Goal: Task Accomplishment & Management: Use online tool/utility

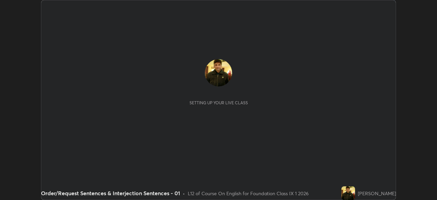
scroll to position [200, 437]
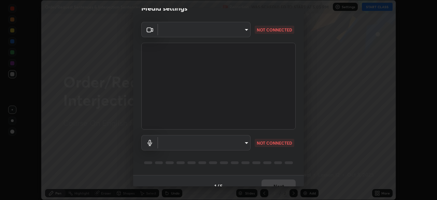
type input "bb042f4cef02672c8476b3eb7f28b41a7a7948f490d26ebfcad6535361d2bffd"
type input "default"
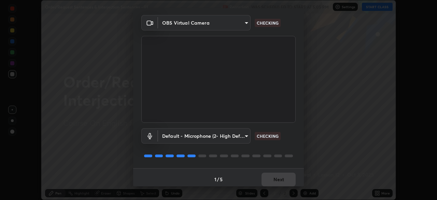
scroll to position [24, 0]
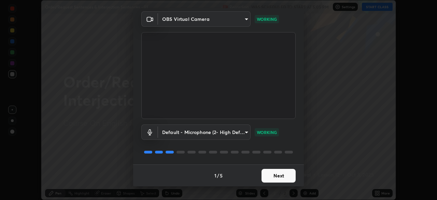
click at [265, 172] on button "Next" at bounding box center [278, 176] width 34 height 14
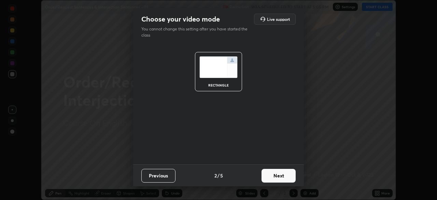
scroll to position [0, 0]
click at [269, 174] on button "Next" at bounding box center [278, 176] width 34 height 14
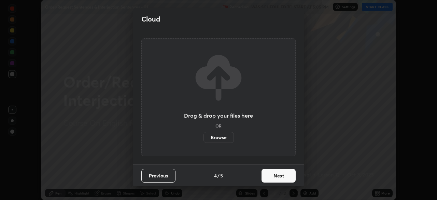
click at [284, 174] on button "Next" at bounding box center [278, 176] width 34 height 14
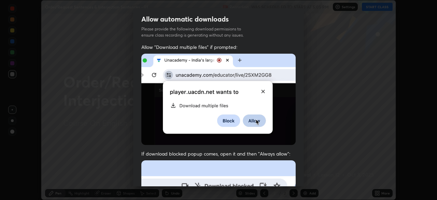
click at [294, 173] on div "Allow "Download multiple files" if prompted: If download blocked popup comes, o…" at bounding box center [218, 187] width 171 height 287
click at [298, 171] on div "Allow "Download multiple files" if prompted: If download blocked popup comes, o…" at bounding box center [218, 187] width 171 height 287
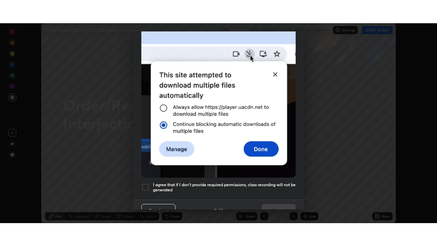
scroll to position [164, 0]
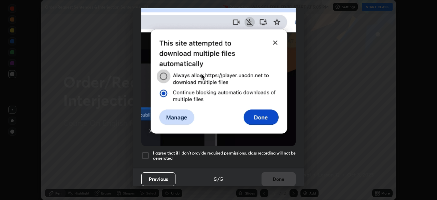
click at [258, 152] on h5 "I agree that if I don't provide required permissions, class recording will not …" at bounding box center [224, 155] width 143 height 11
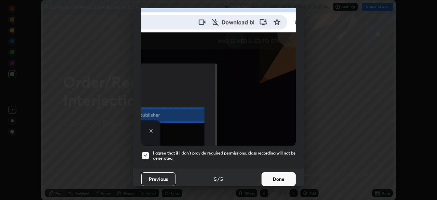
click at [268, 176] on button "Done" at bounding box center [278, 179] width 34 height 14
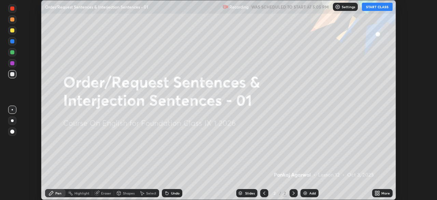
click at [376, 195] on icon at bounding box center [376, 194] width 2 height 2
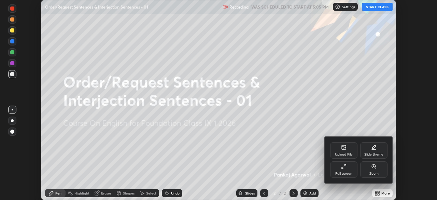
click at [341, 174] on div "Full screen" at bounding box center [343, 173] width 17 height 3
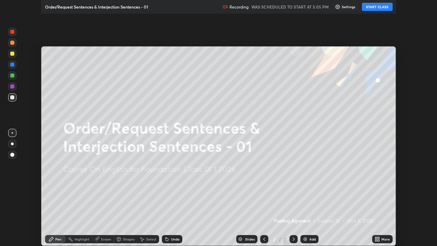
scroll to position [246, 437]
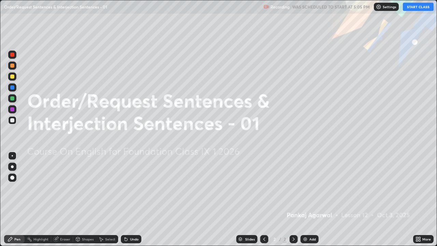
click at [412, 9] on button "START CLASS" at bounding box center [418, 7] width 31 height 8
click at [311, 199] on div "Add" at bounding box center [309, 239] width 18 height 8
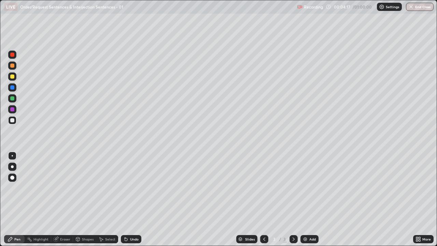
click at [63, 199] on div "Eraser" at bounding box center [65, 238] width 10 height 3
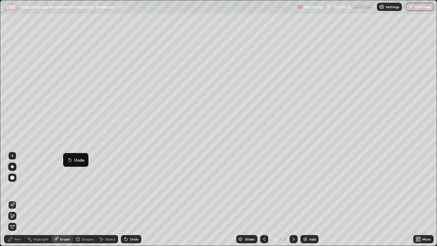
click at [78, 162] on button "Undo" at bounding box center [76, 160] width 20 height 8
click at [65, 199] on div "Eraser" at bounding box center [65, 238] width 10 height 3
click at [18, 199] on div "Pen" at bounding box center [17, 238] width 6 height 3
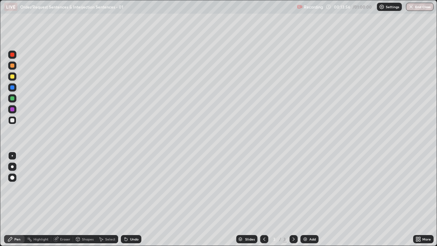
click at [64, 199] on div "Eraser" at bounding box center [65, 238] width 10 height 3
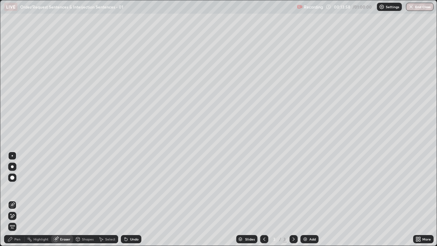
click at [13, 199] on span "Erase all" at bounding box center [13, 227] width 8 height 4
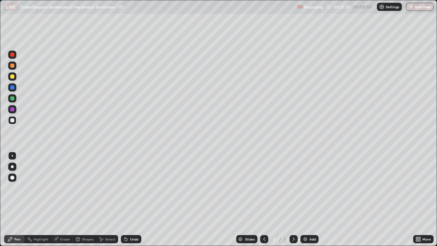
click at [63, 199] on div "Eraser" at bounding box center [65, 238] width 10 height 3
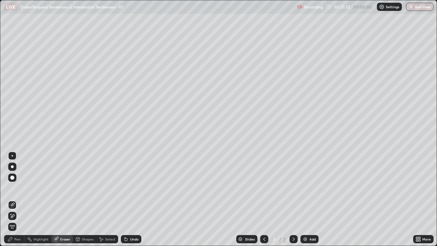
click at [14, 199] on span "Erase all" at bounding box center [13, 227] width 8 height 4
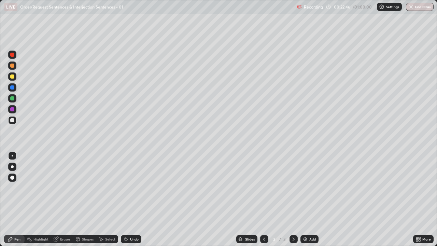
click at [62, 199] on div "Eraser" at bounding box center [65, 238] width 10 height 3
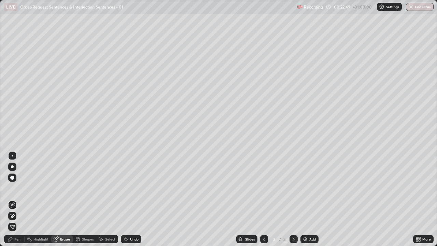
click at [64, 199] on div "Eraser" at bounding box center [65, 238] width 10 height 3
click at [18, 199] on div "Pen" at bounding box center [17, 238] width 6 height 3
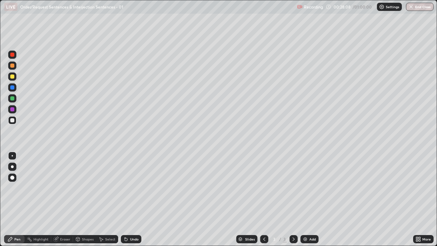
click at [62, 199] on div "Eraser" at bounding box center [62, 239] width 22 height 8
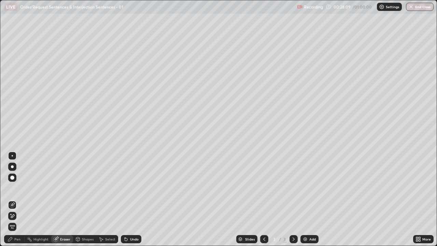
click at [12, 199] on span "Erase all" at bounding box center [13, 227] width 8 height 4
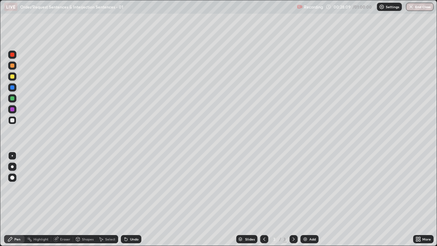
click at [19, 199] on div "Pen" at bounding box center [17, 238] width 6 height 3
click at [63, 199] on div "Eraser" at bounding box center [65, 238] width 10 height 3
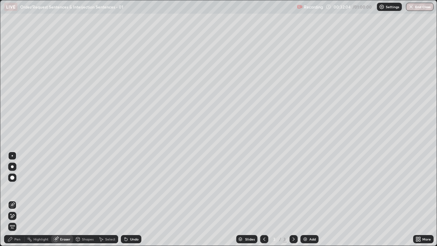
click at [16, 199] on div "Pen" at bounding box center [17, 238] width 6 height 3
